Goal: Feedback & Contribution: Submit feedback/report problem

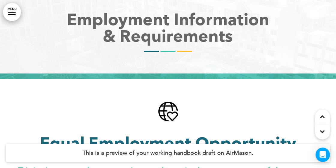
scroll to position [2574, 0]
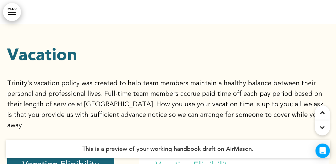
scroll to position [74, 0]
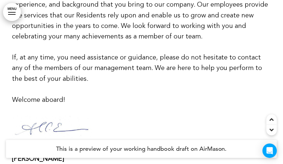
scroll to position [598, 0]
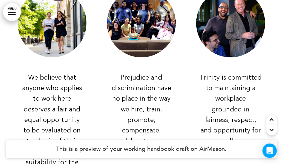
scroll to position [2664, 0]
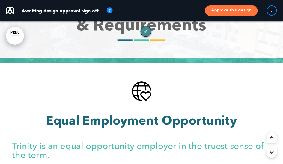
scroll to position [2475, 0]
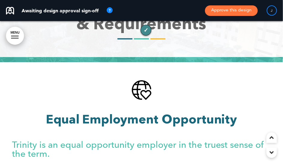
click at [231, 10] on button "Approve this design" at bounding box center [231, 10] width 53 height 11
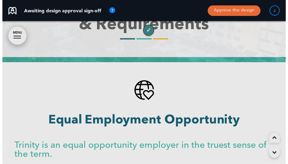
scroll to position [2467, 0]
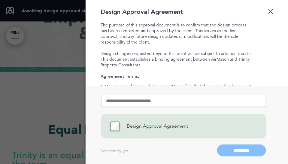
click at [114, 101] on input "text" at bounding box center [183, 101] width 165 height 12
type input "**********"
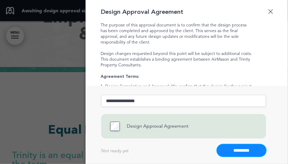
click at [248, 148] on input "*********" at bounding box center [241, 150] width 49 height 12
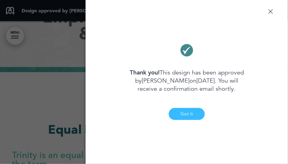
click at [183, 110] on button "Got it" at bounding box center [187, 114] width 36 height 12
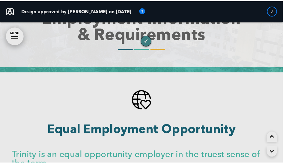
scroll to position [2475, 0]
